Goal: Information Seeking & Learning: Learn about a topic

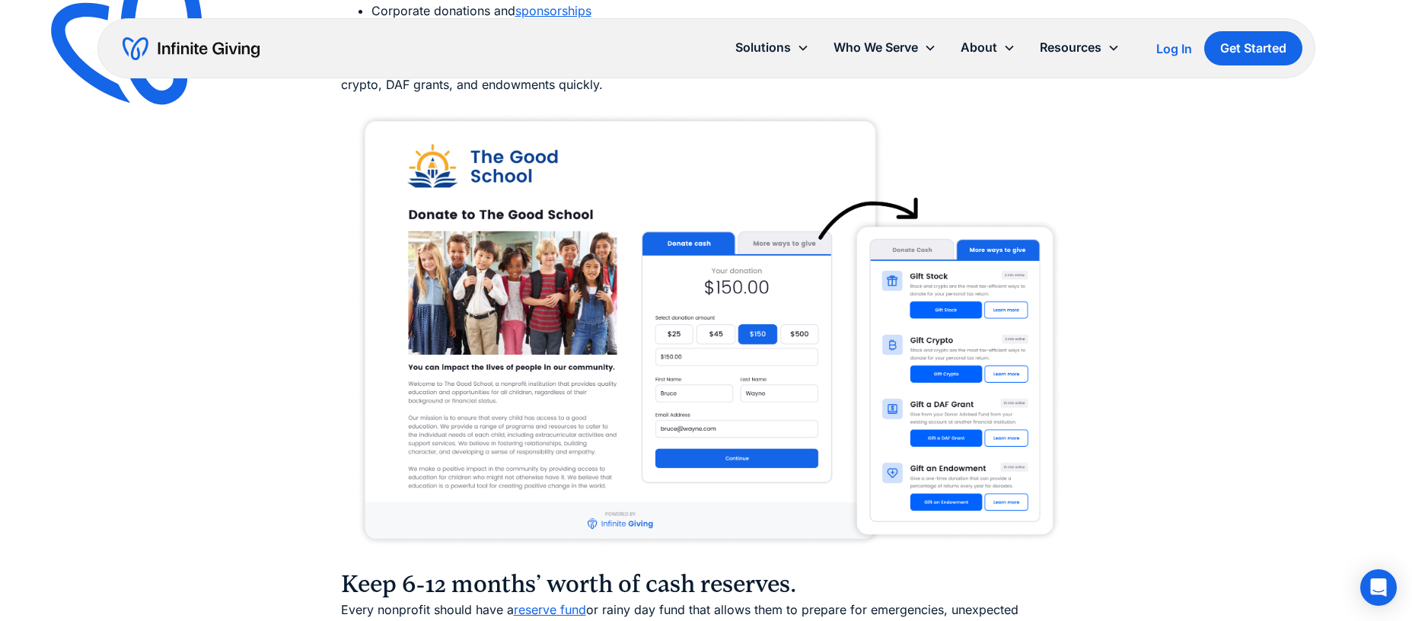
scroll to position [4241, 0]
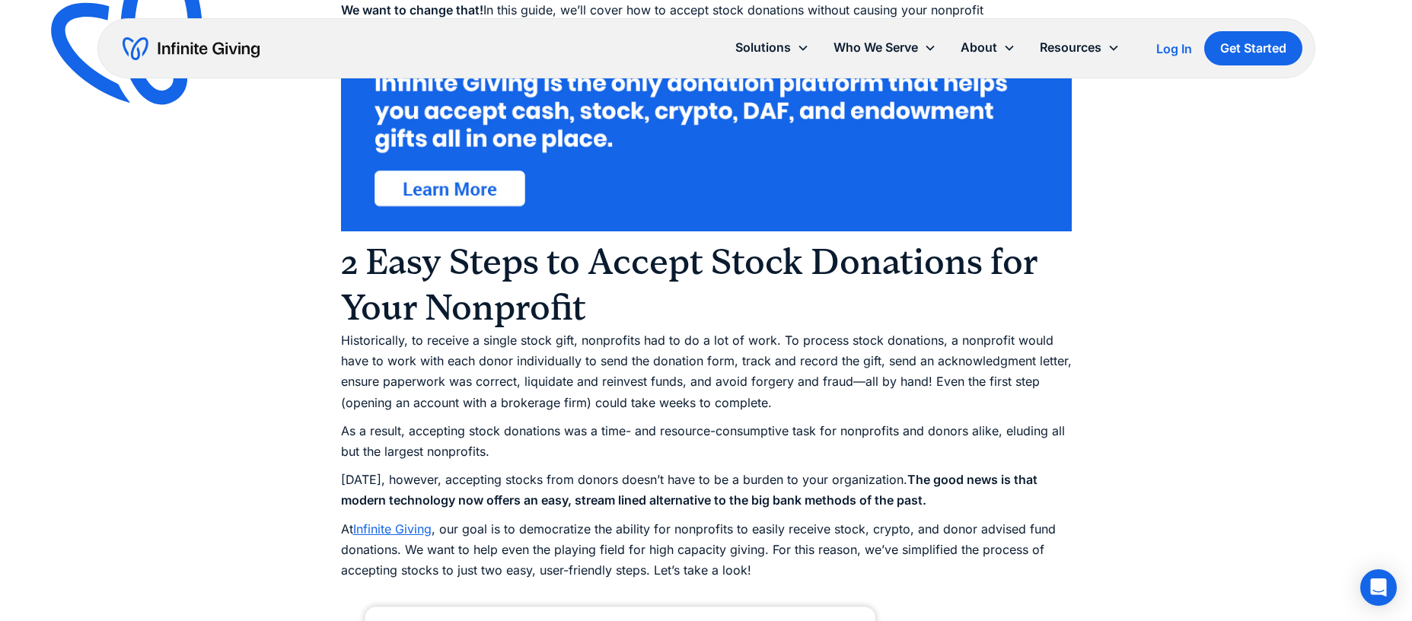
scroll to position [903, 0]
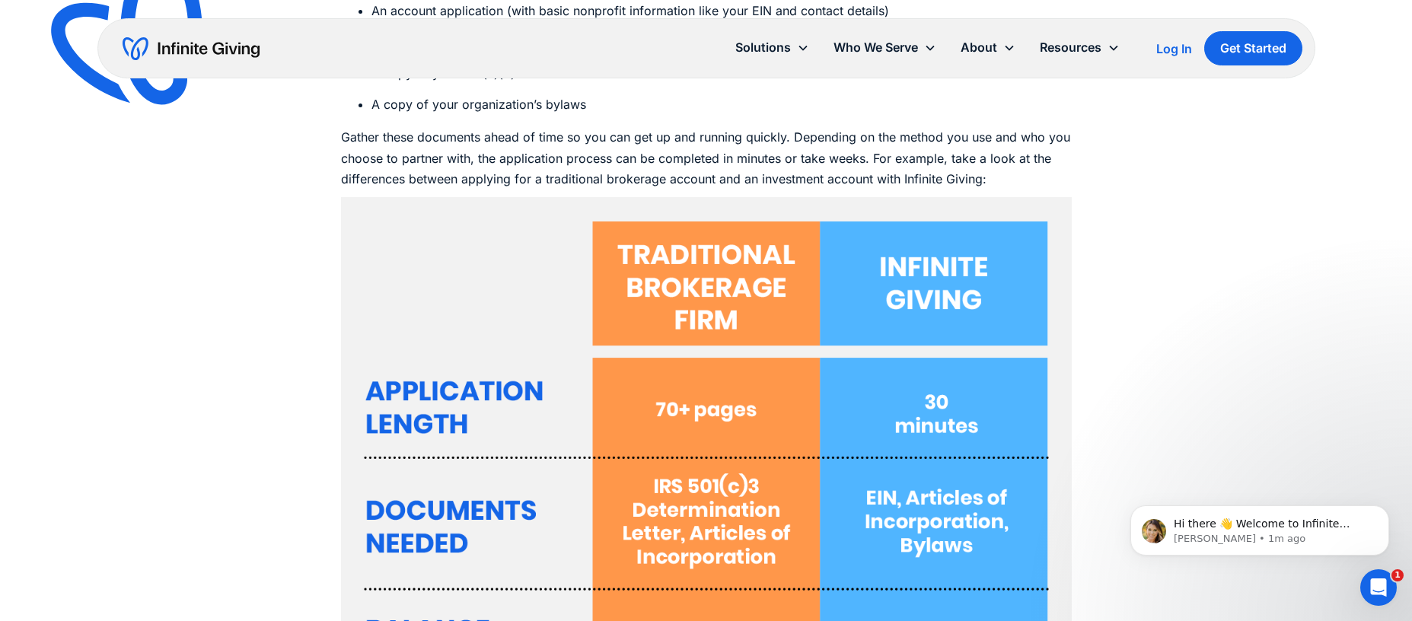
scroll to position [8734, 0]
